Goal: Information Seeking & Learning: Learn about a topic

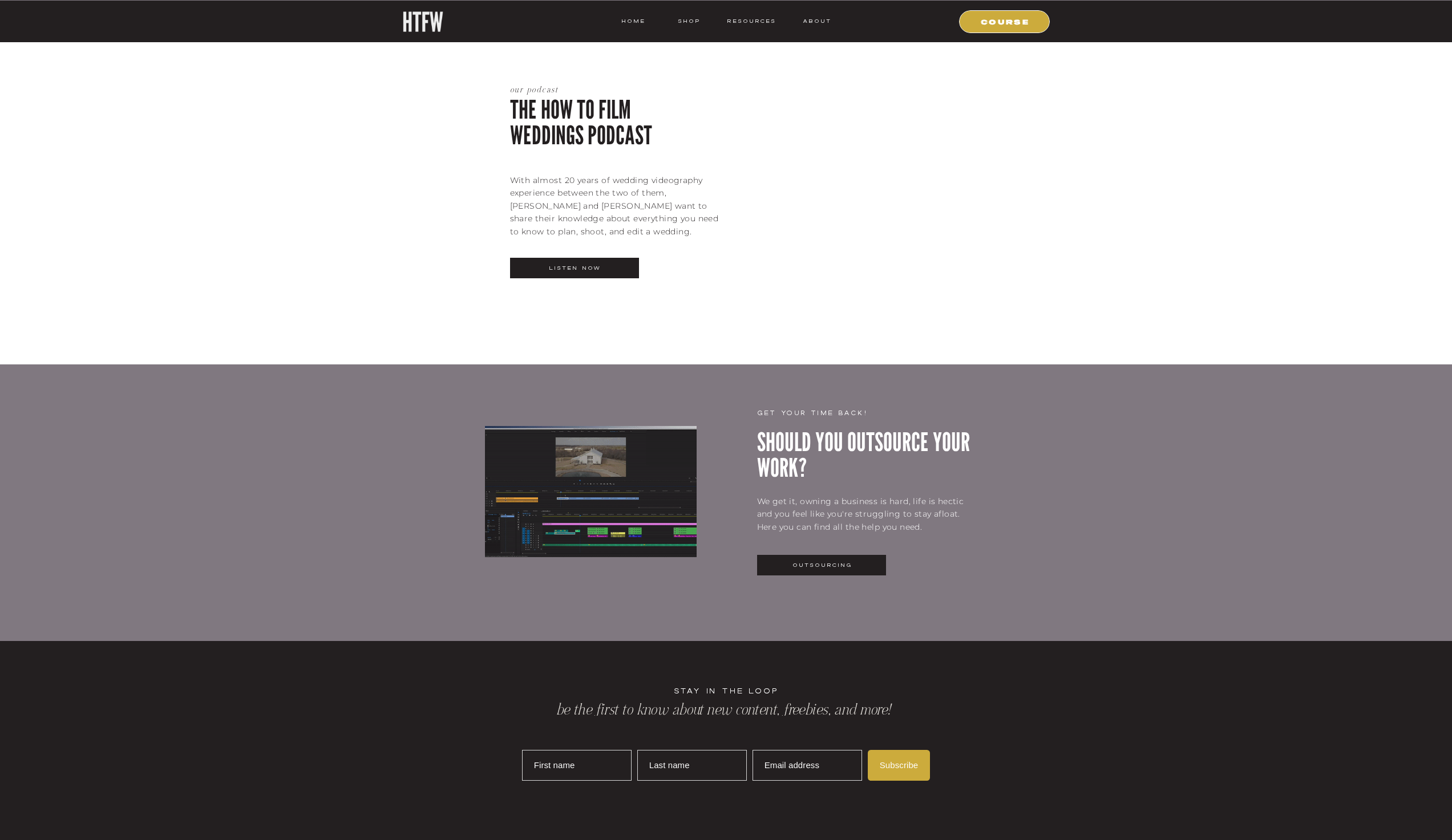
scroll to position [2567, 0]
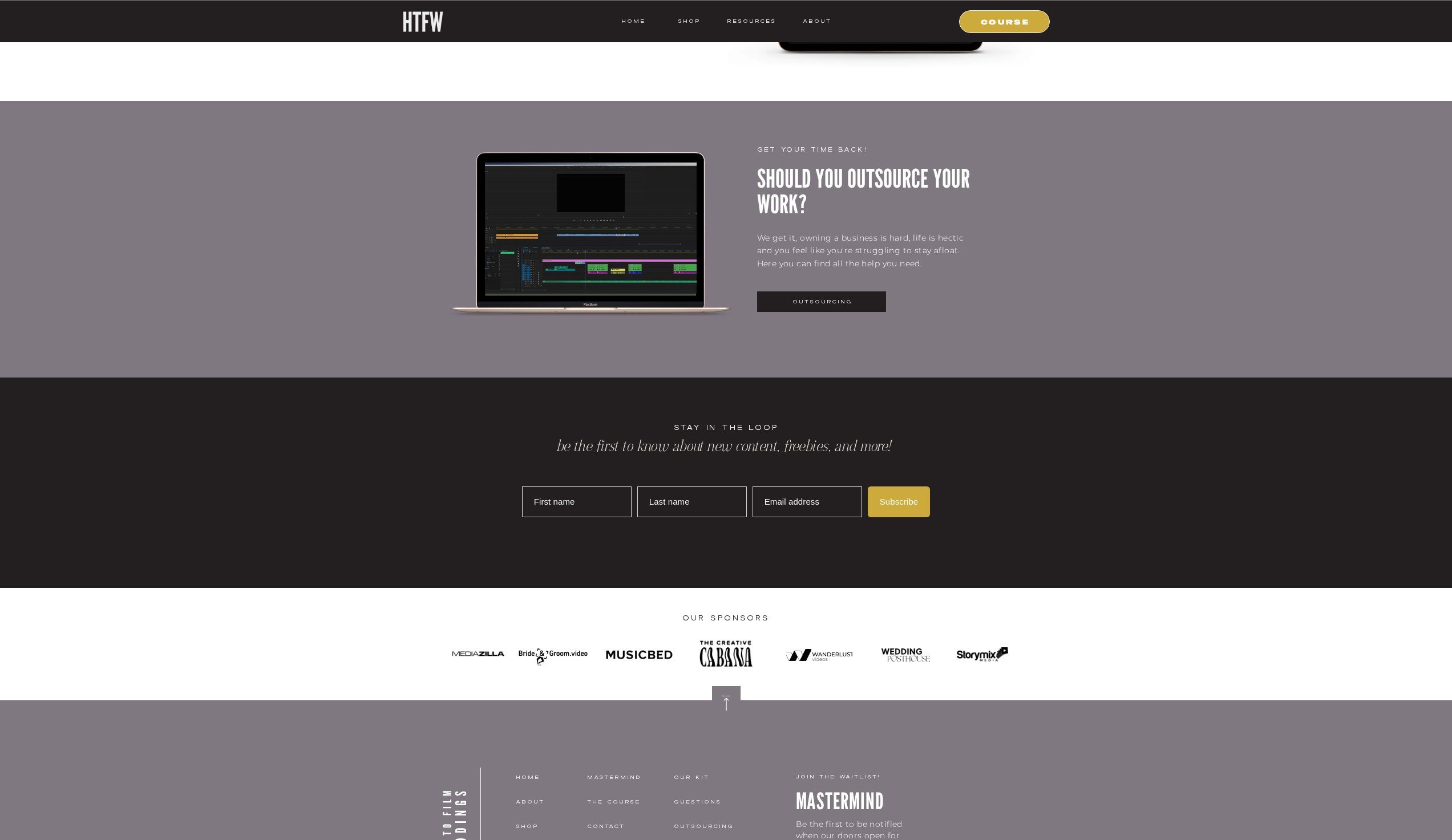
scroll to position [2883, 0]
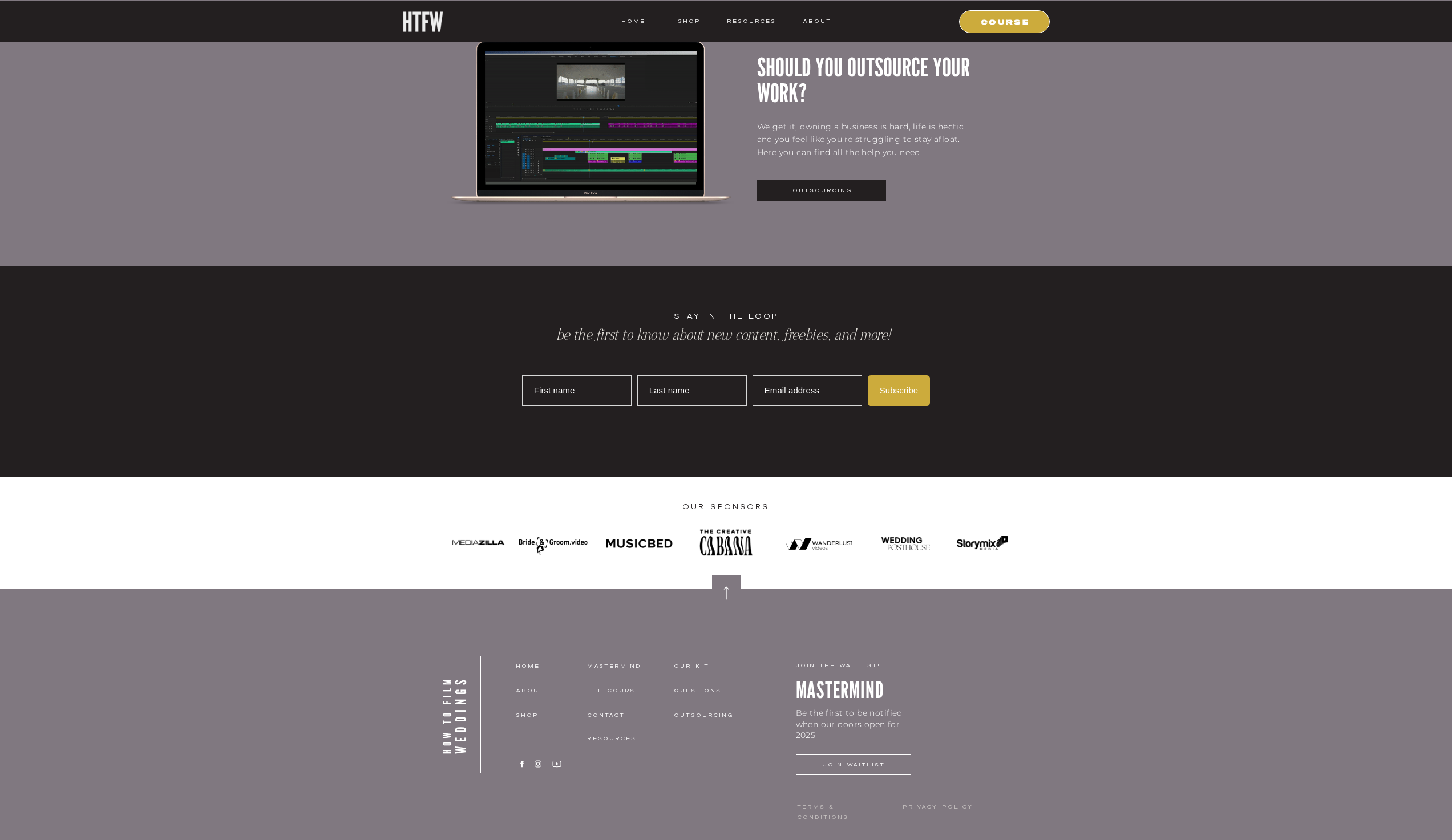
click at [849, 688] on p "MASTERMIND" at bounding box center [903, 684] width 213 height 22
click at [524, 764] on icon at bounding box center [523, 763] width 11 height 9
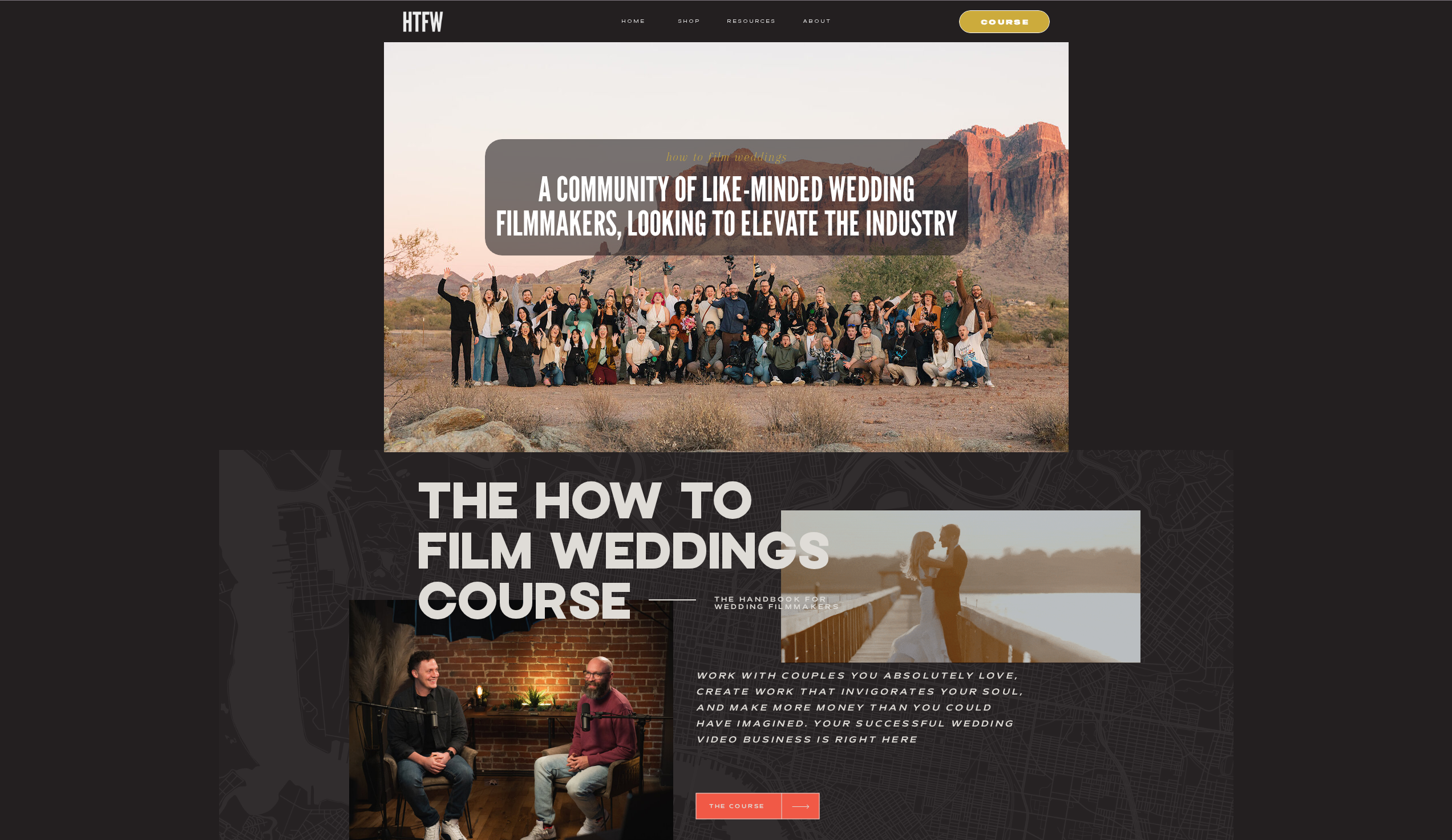
scroll to position [0, 0]
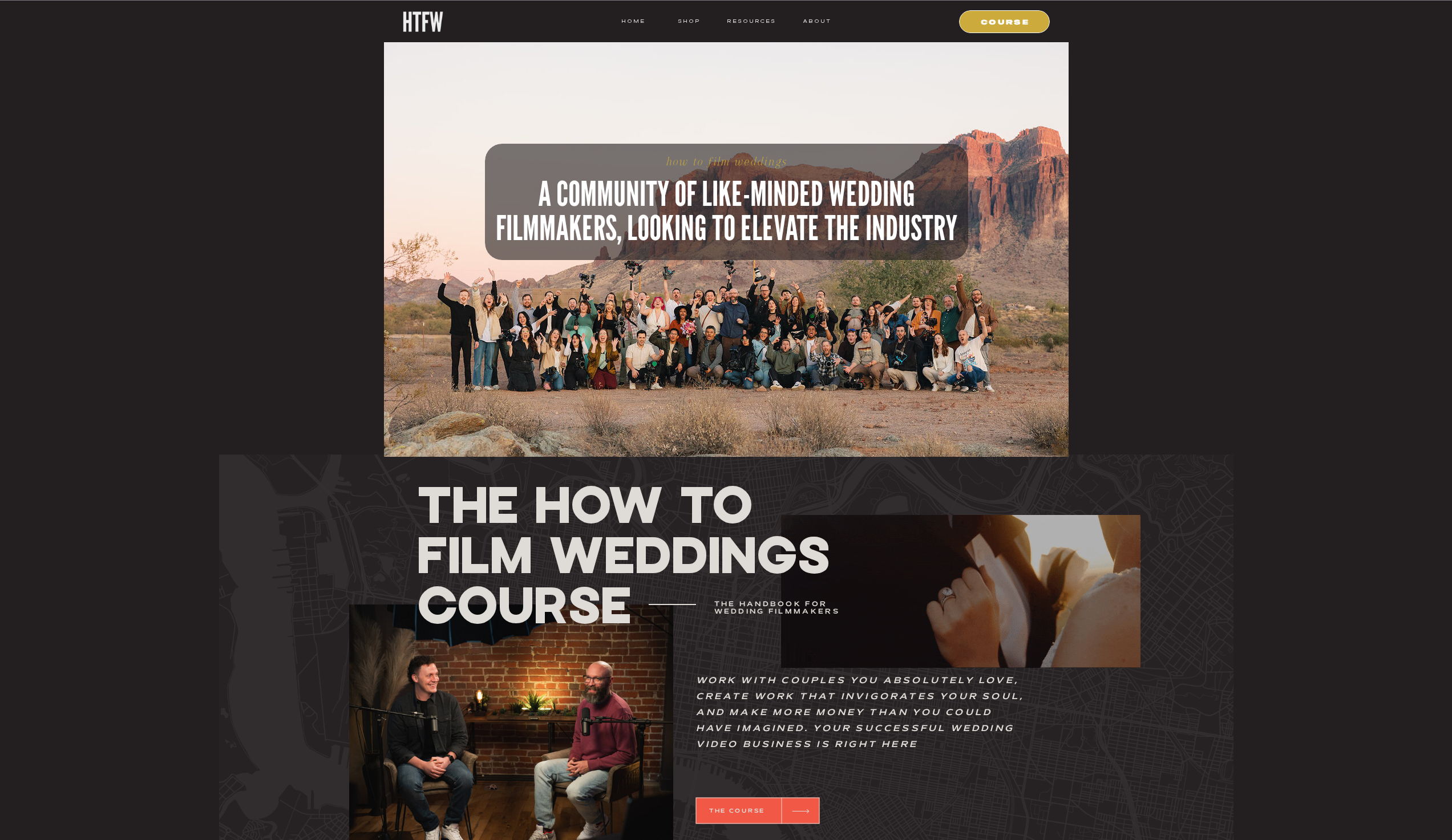
click at [687, 25] on nav "shop" at bounding box center [689, 21] width 45 height 11
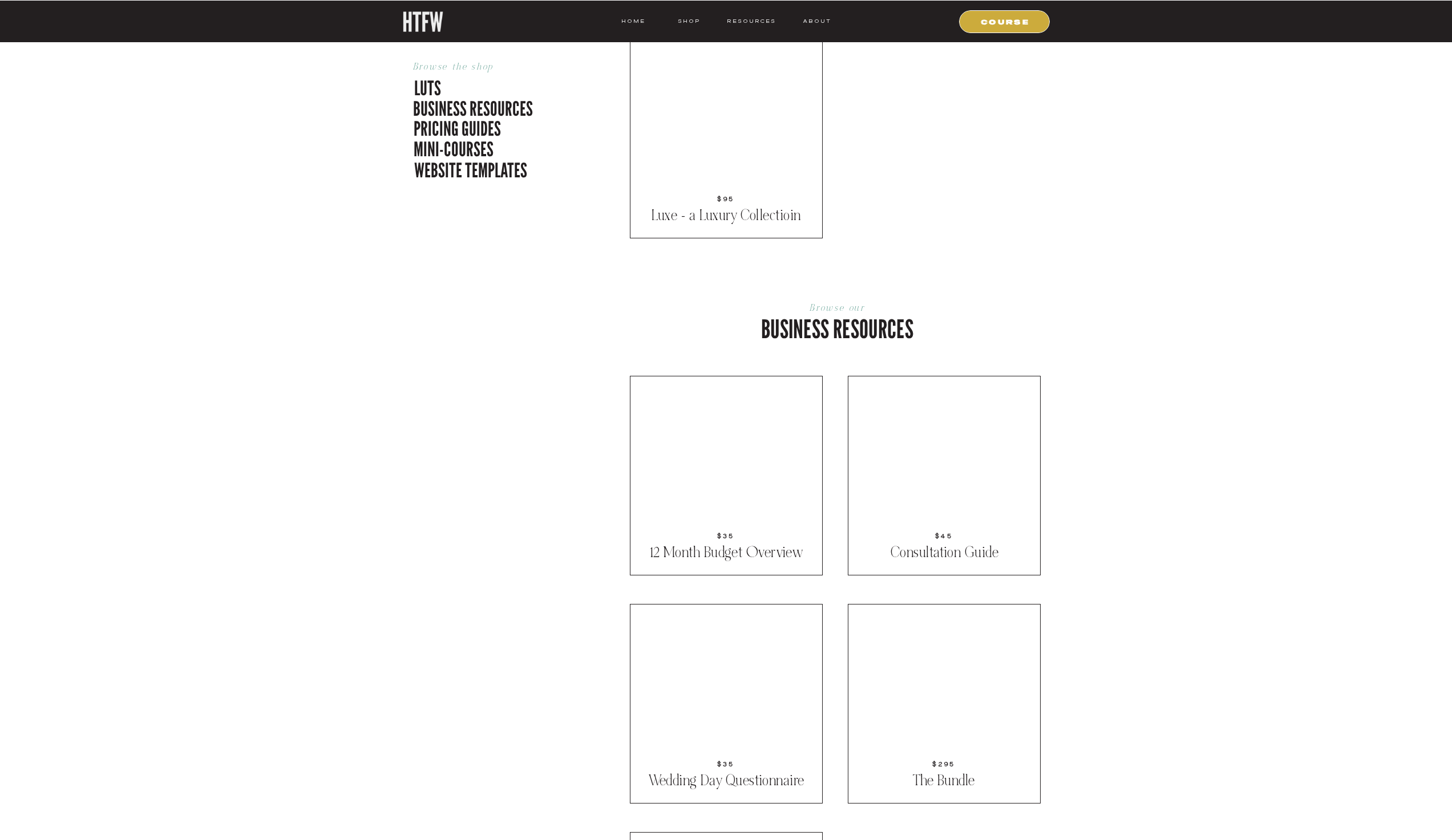
scroll to position [628, 0]
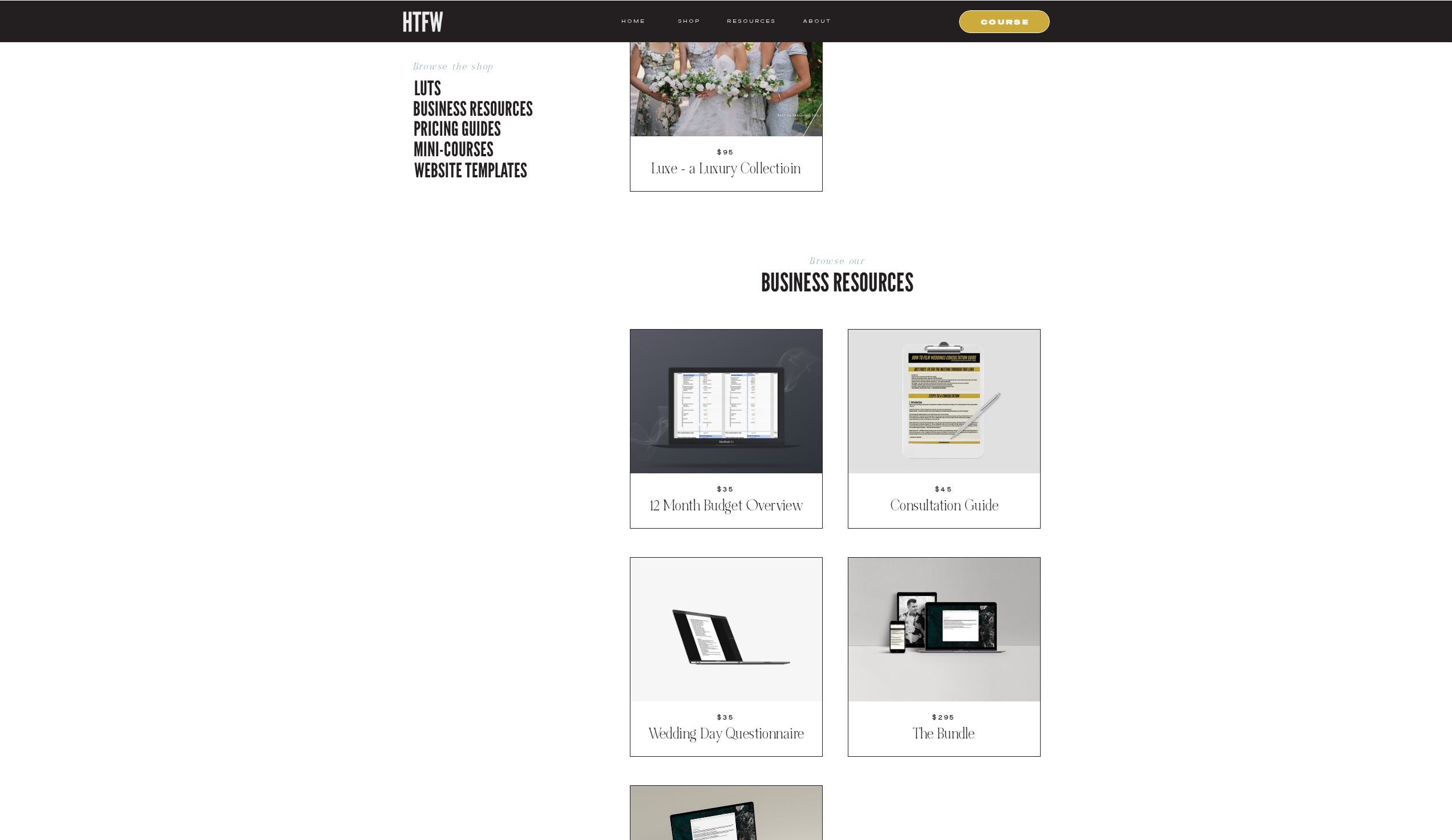
click at [763, 428] on div at bounding box center [726, 402] width 191 height 144
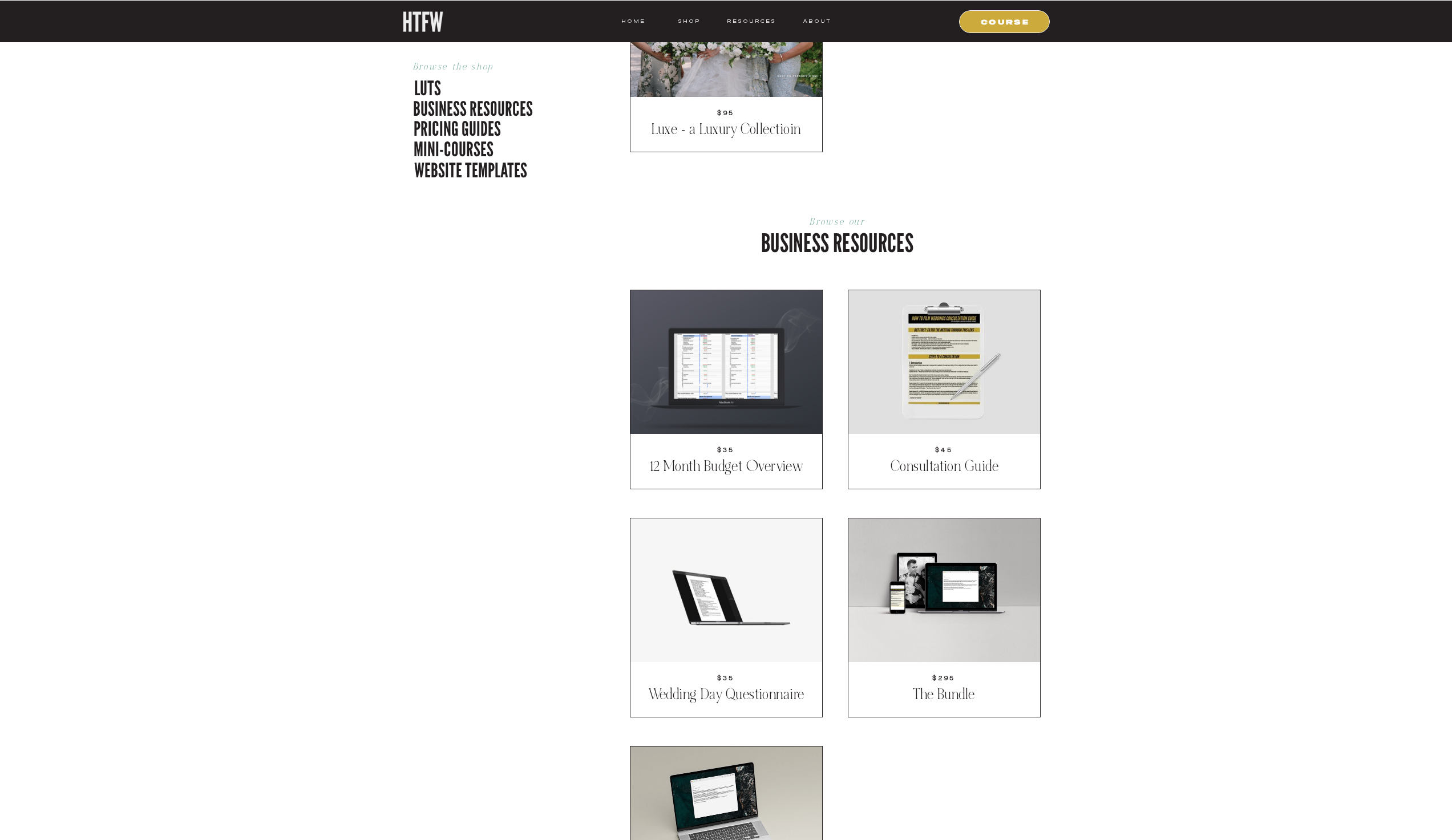
scroll to position [799, 0]
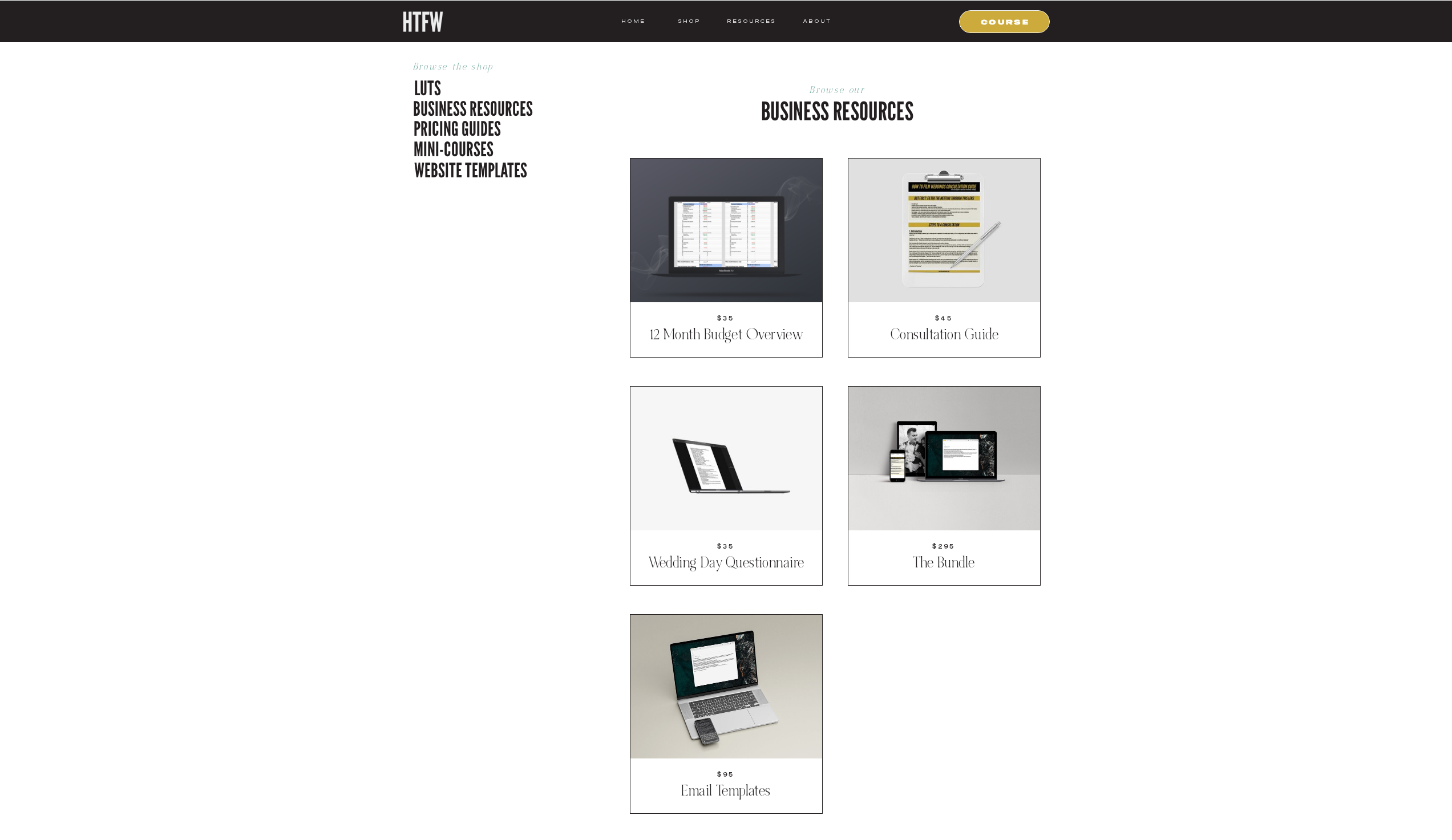
click at [474, 107] on p "business resources" at bounding box center [480, 106] width 133 height 24
click at [476, 128] on p "pricing guides" at bounding box center [486, 126] width 146 height 24
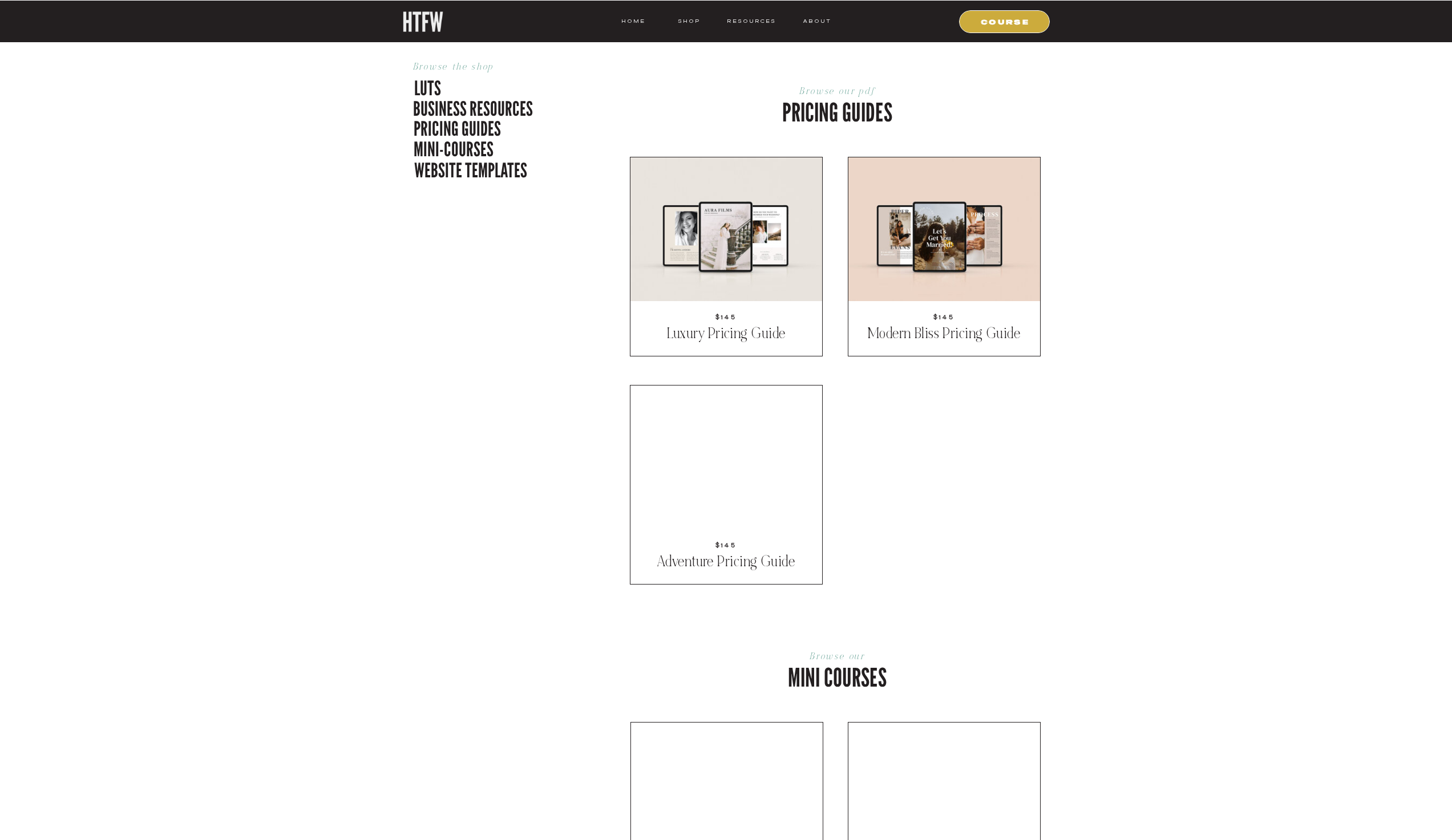
scroll to position [1599, 0]
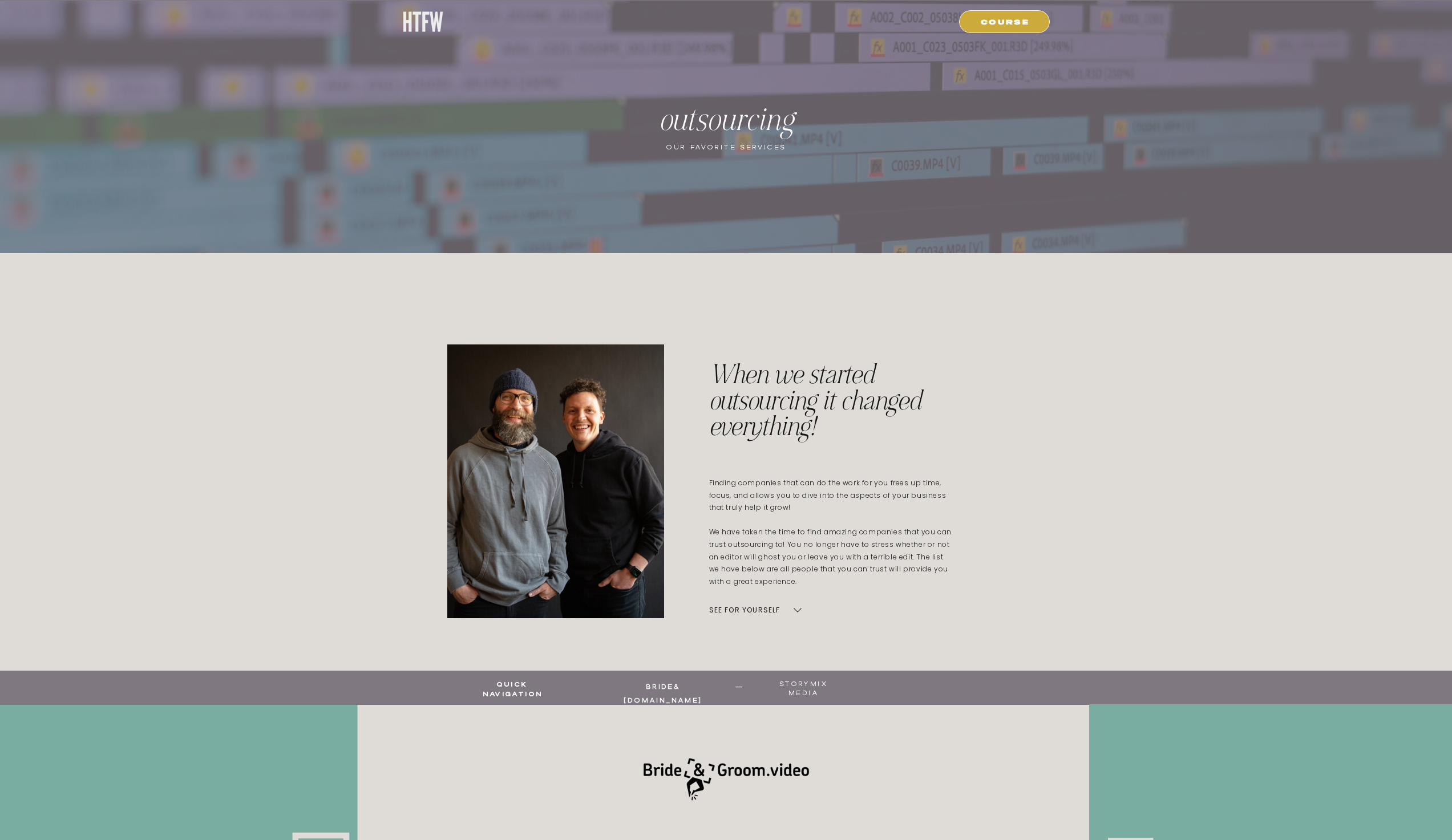
click at [1023, 28] on div at bounding box center [1004, 22] width 91 height 23
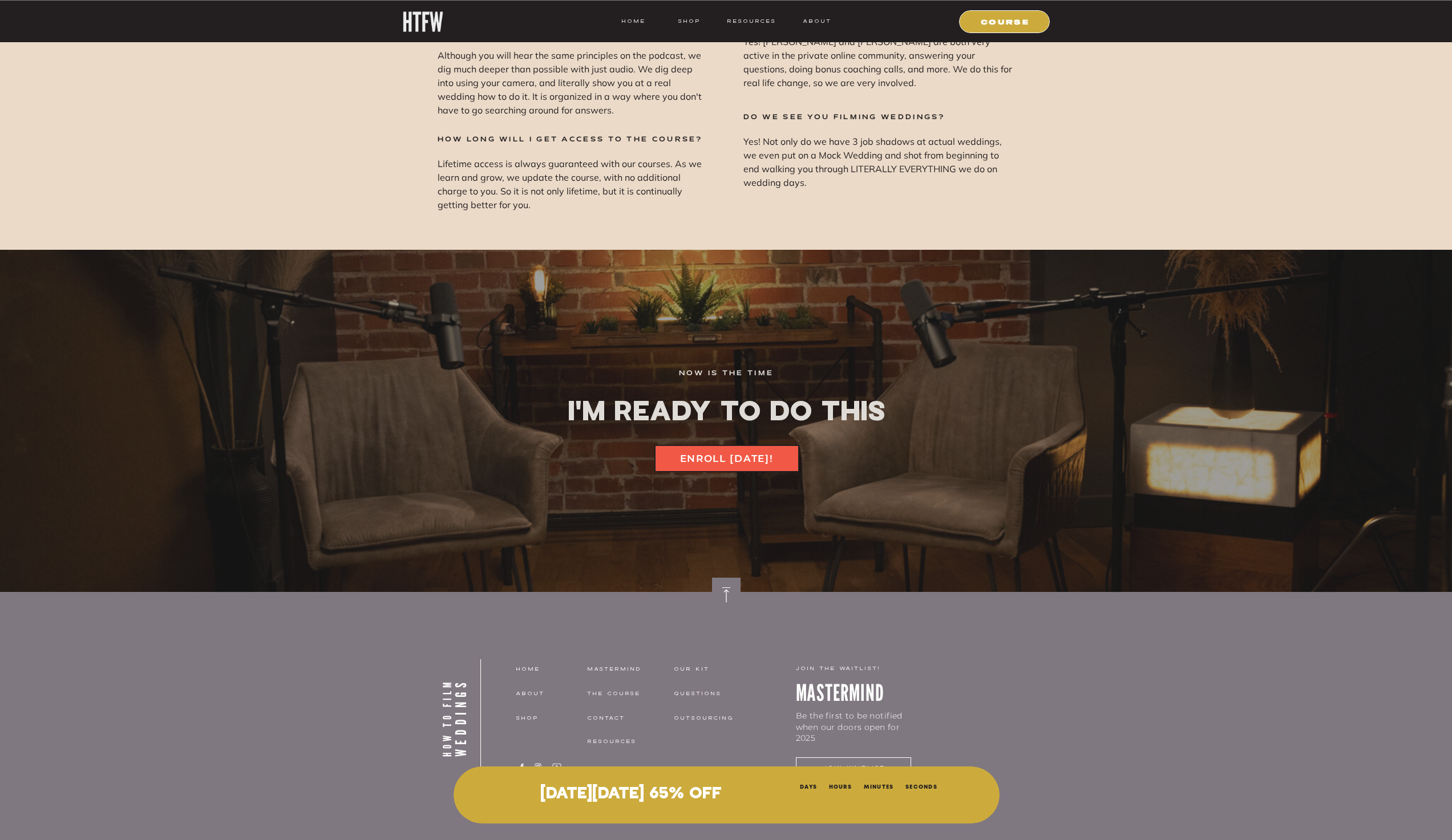
scroll to position [15270, 0]
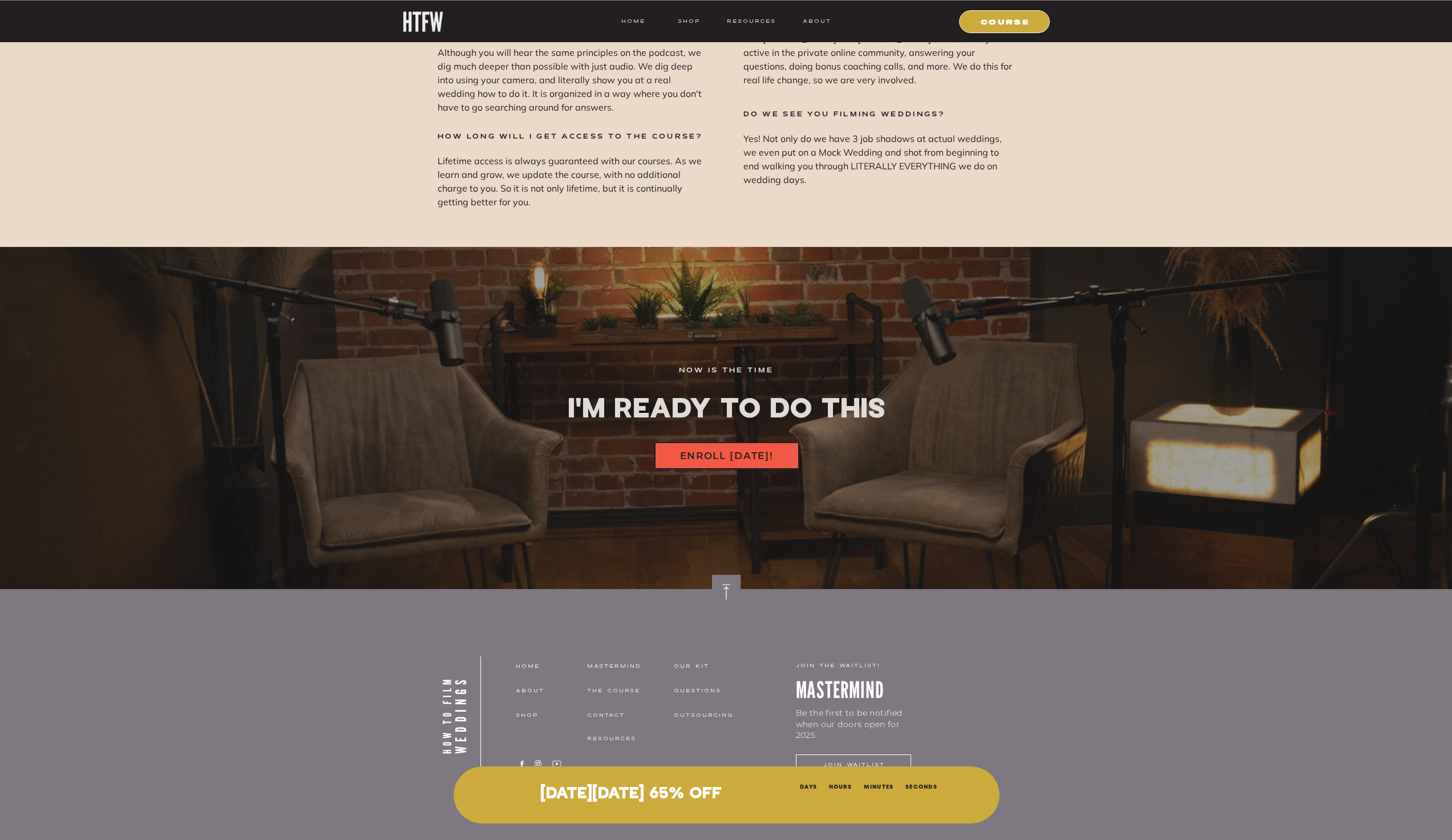
click at [715, 455] on nav "ENROLL TODAY!" at bounding box center [727, 455] width 128 height 13
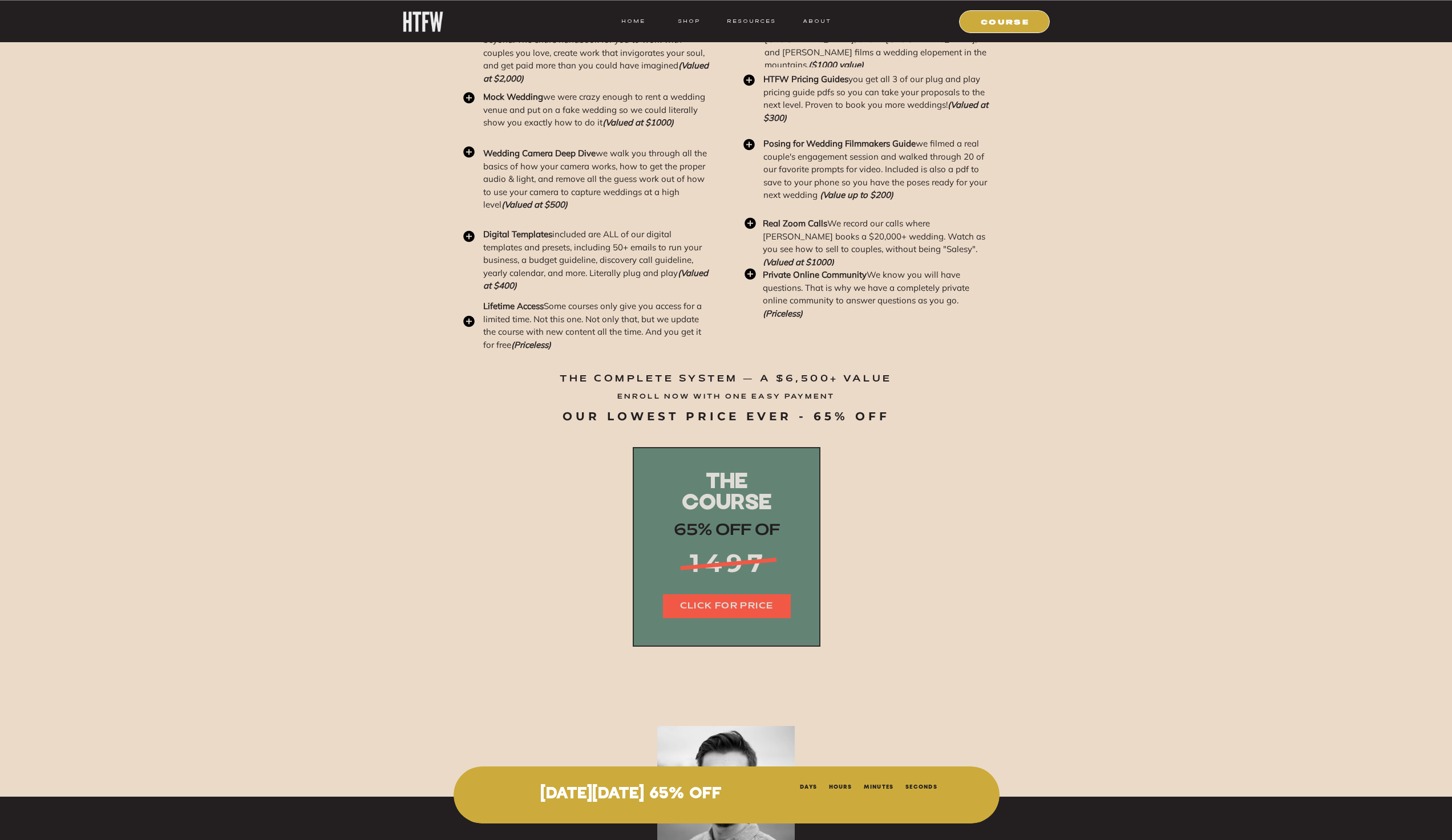
scroll to position [13721, 0]
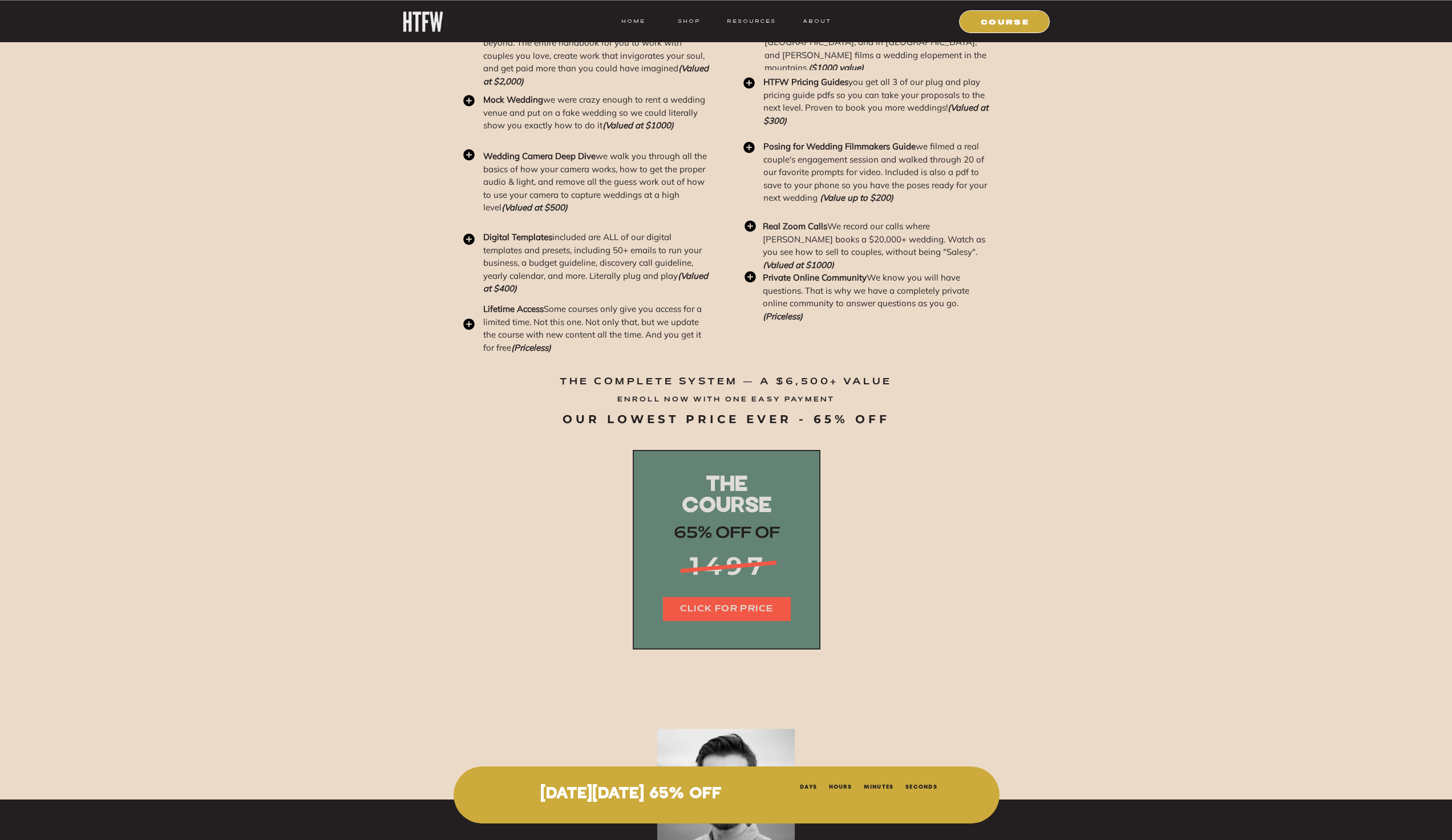
click at [704, 467] on div at bounding box center [726, 549] width 188 height 200
click at [707, 595] on div at bounding box center [726, 549] width 188 height 200
click at [707, 604] on nav "CLICK FOR PRICE" at bounding box center [727, 609] width 128 height 13
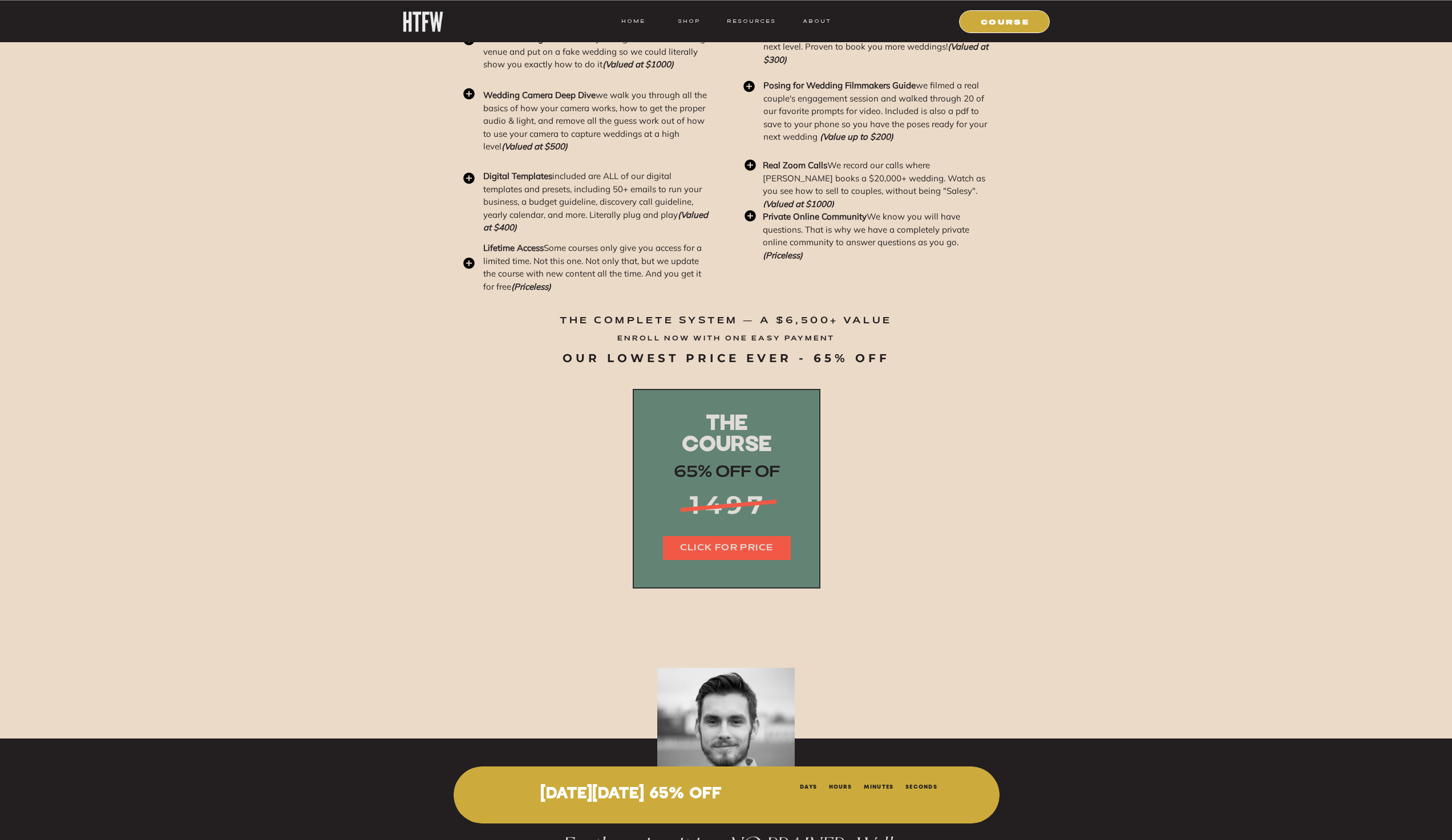
scroll to position [13835, 0]
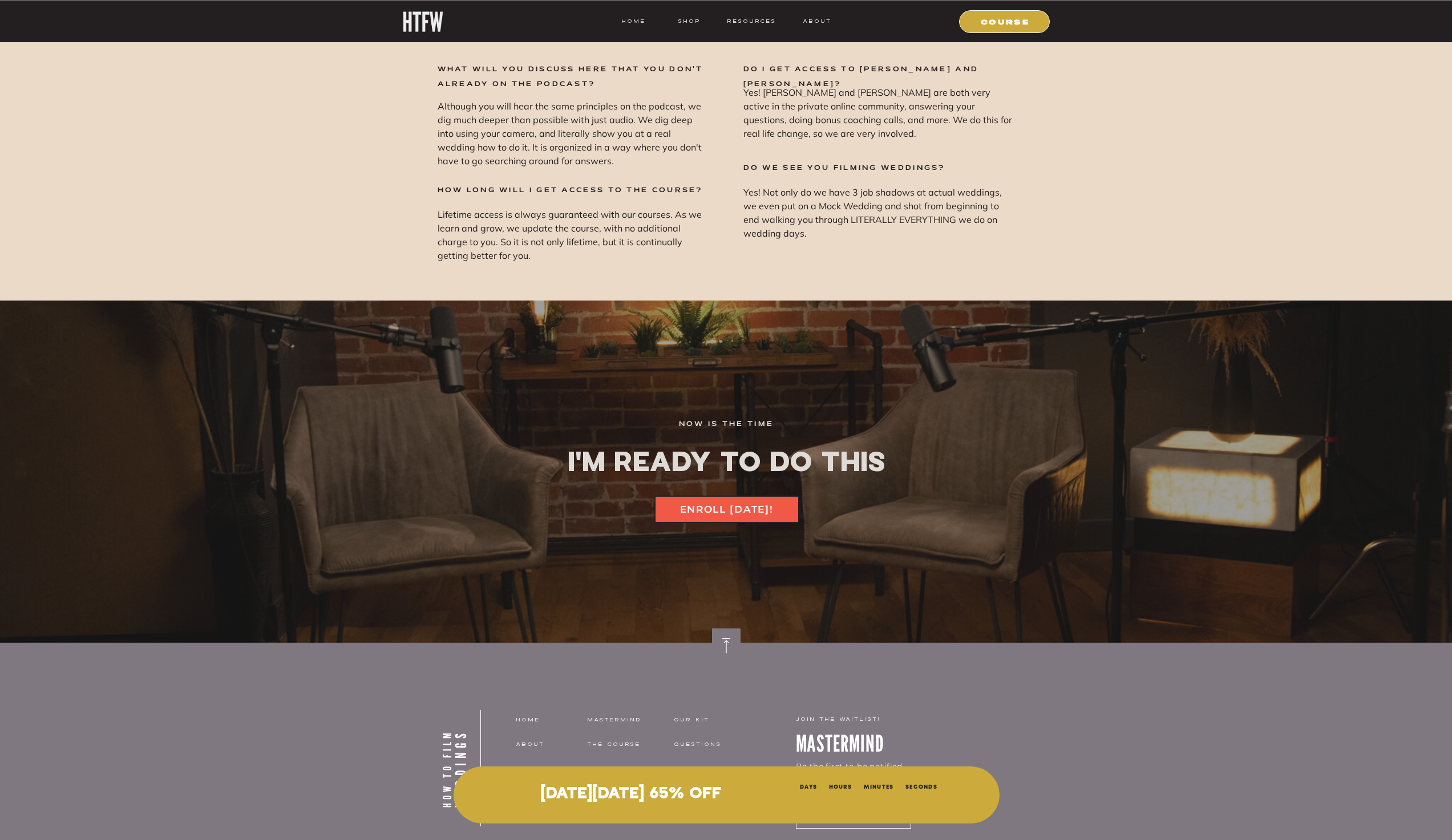
scroll to position [15270, 0]
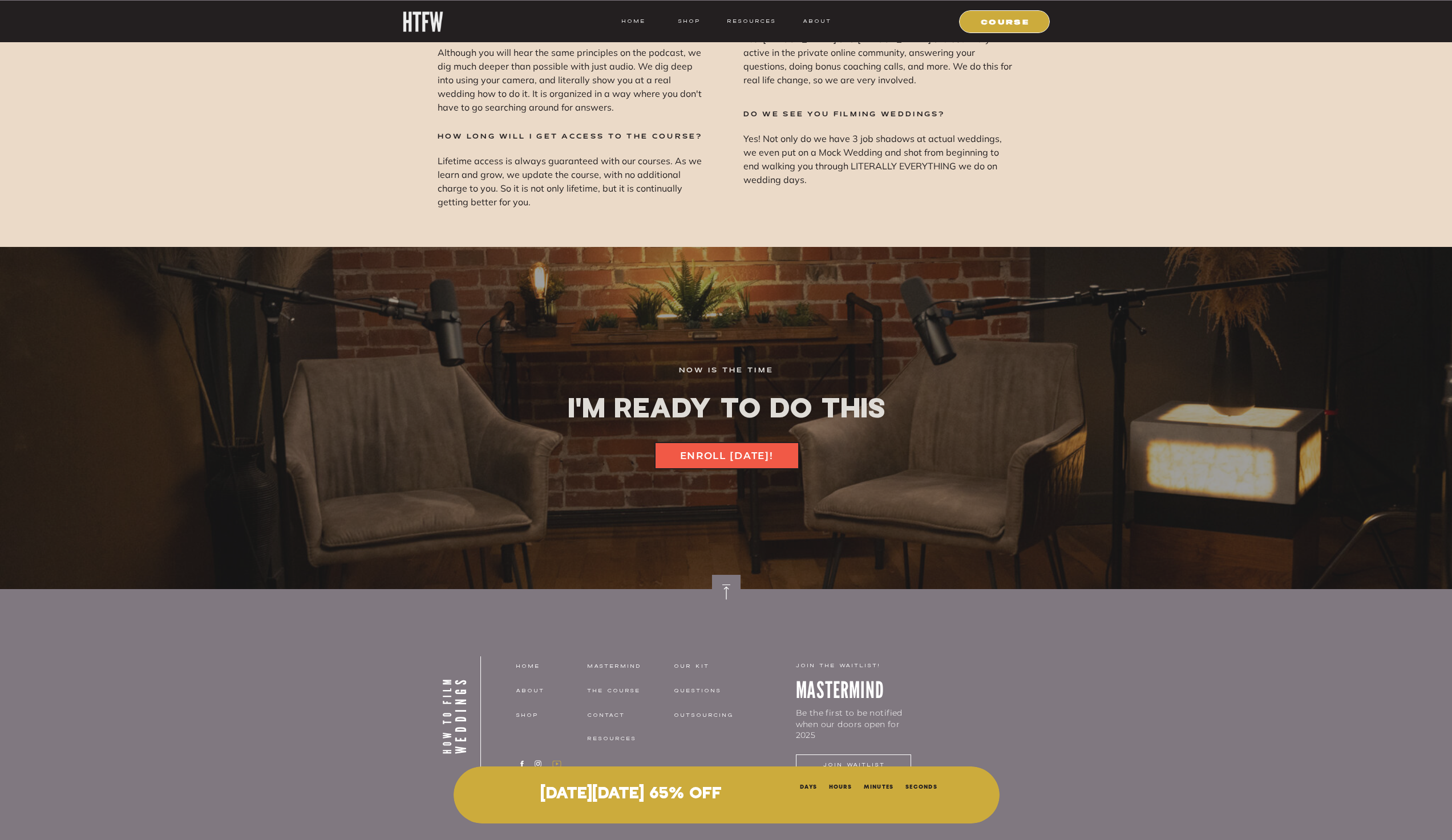
click at [556, 762] on icon at bounding box center [557, 763] width 11 height 9
click at [693, 792] on p "BLACK FRIDAY 65% OFF" at bounding box center [631, 794] width 303 height 18
click at [645, 793] on p "BLACK FRIDAY 65% OFF" at bounding box center [631, 794] width 303 height 18
click at [541, 797] on p "BLACK FRIDAY 65% OFF" at bounding box center [631, 794] width 303 height 18
click at [534, 668] on nav "home" at bounding box center [550, 666] width 70 height 11
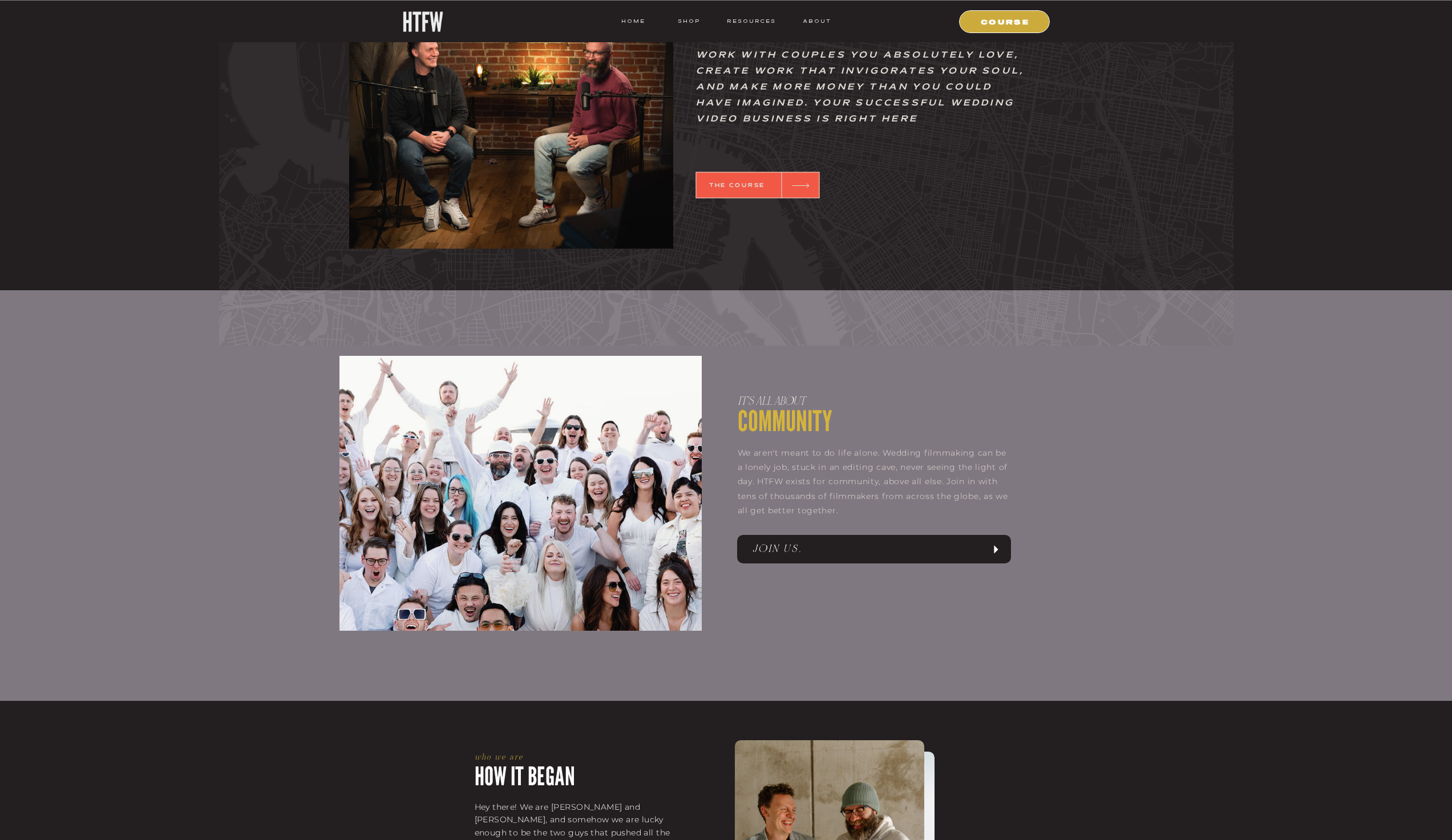
scroll to position [628, 0]
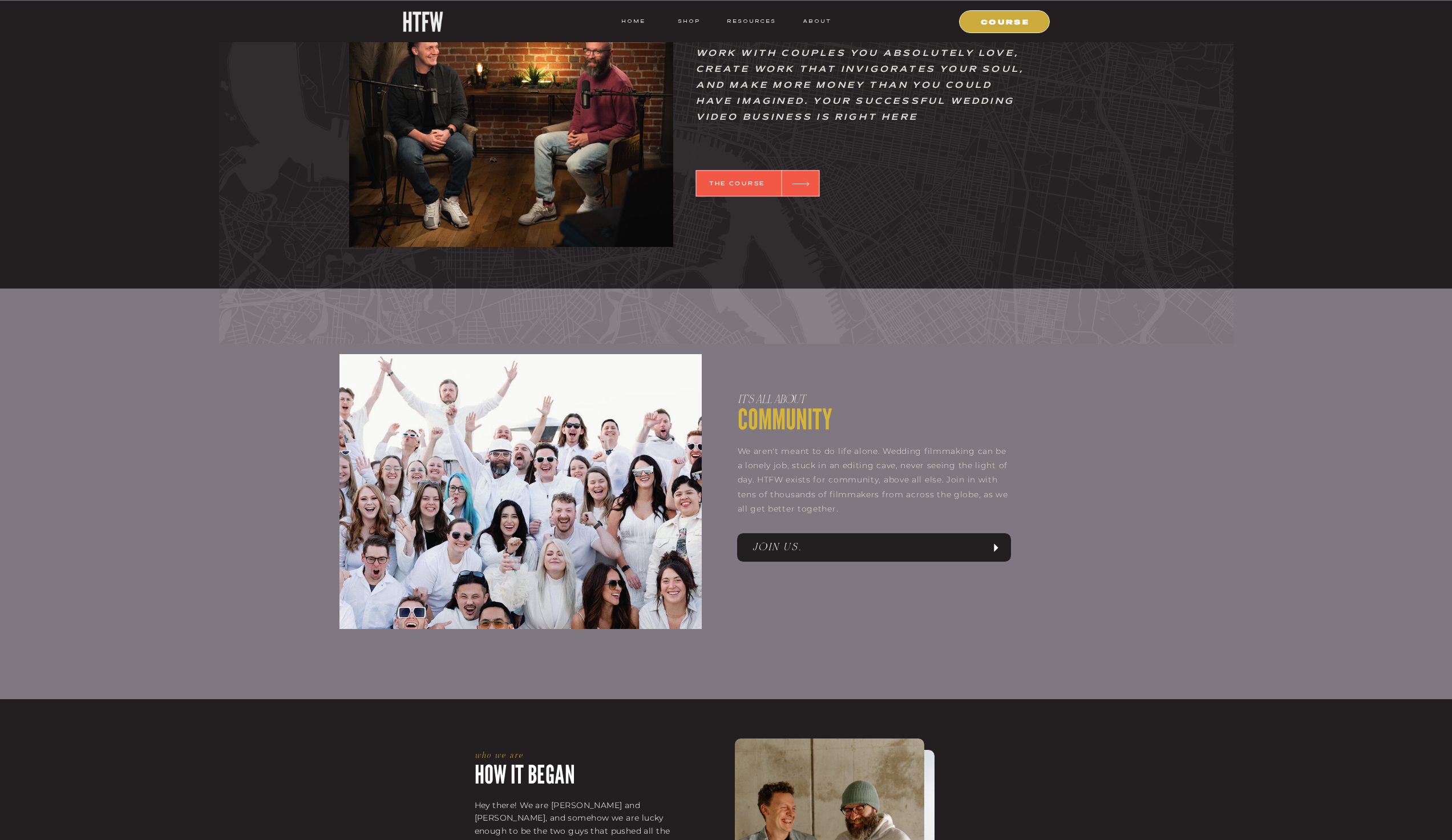
click at [925, 545] on nav "JOIN US." at bounding box center [868, 547] width 232 height 17
